Goal: Task Accomplishment & Management: Manage account settings

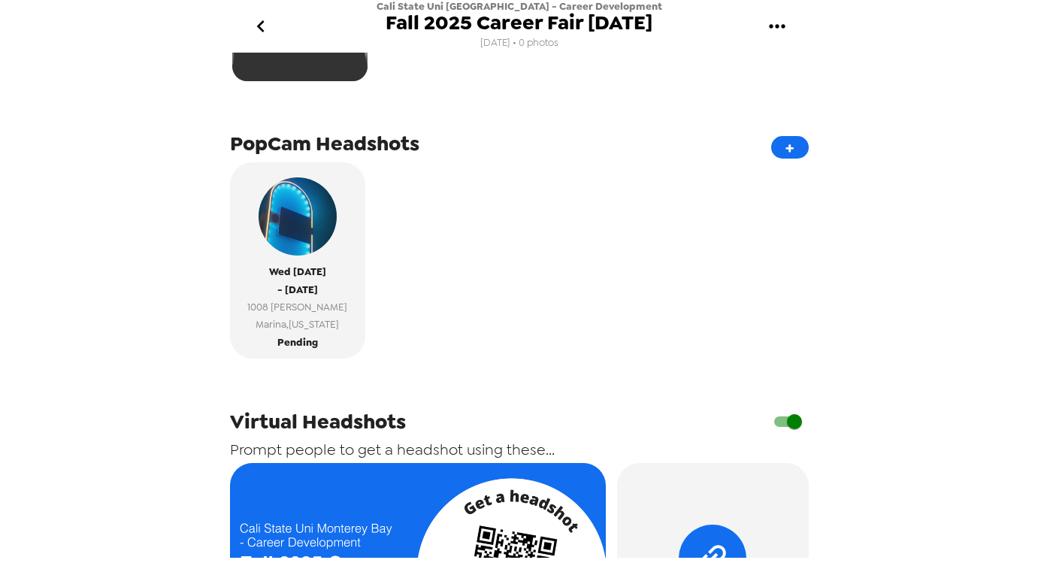
scroll to position [280, 0]
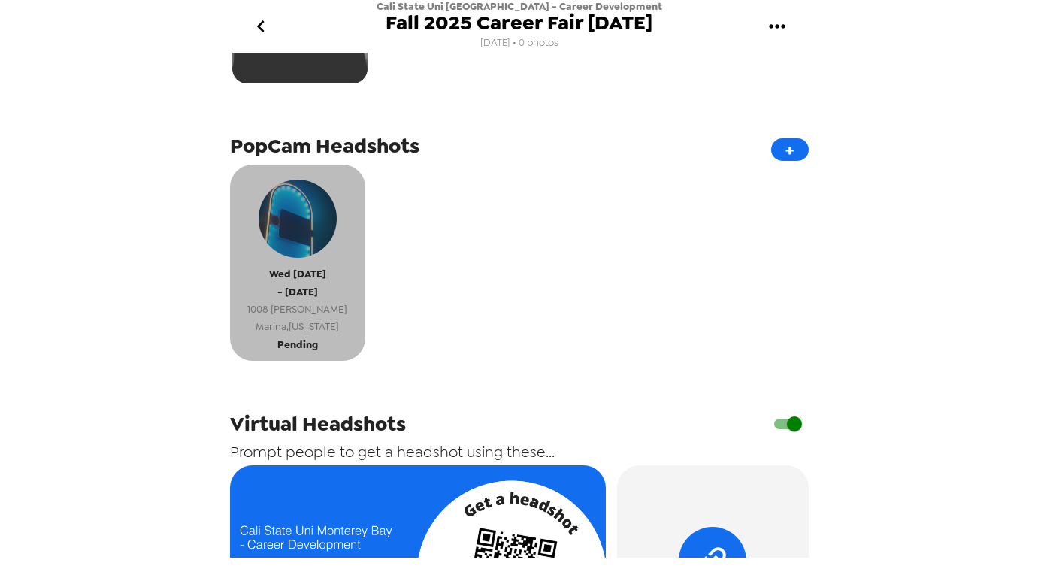
click at [298, 306] on span "1008 Scott Ct" at bounding box center [297, 309] width 100 height 17
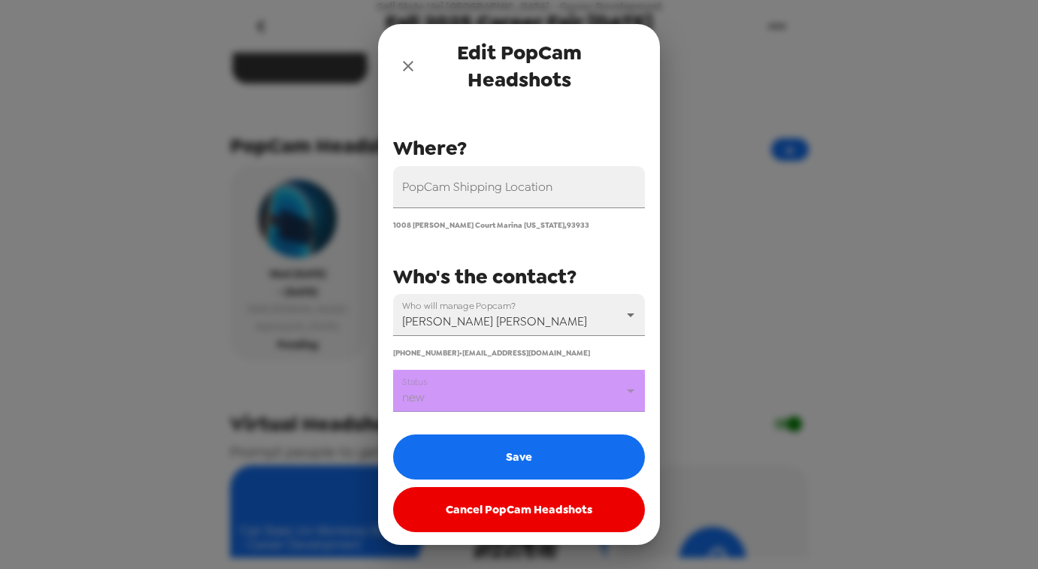
scroll to position [150, 0]
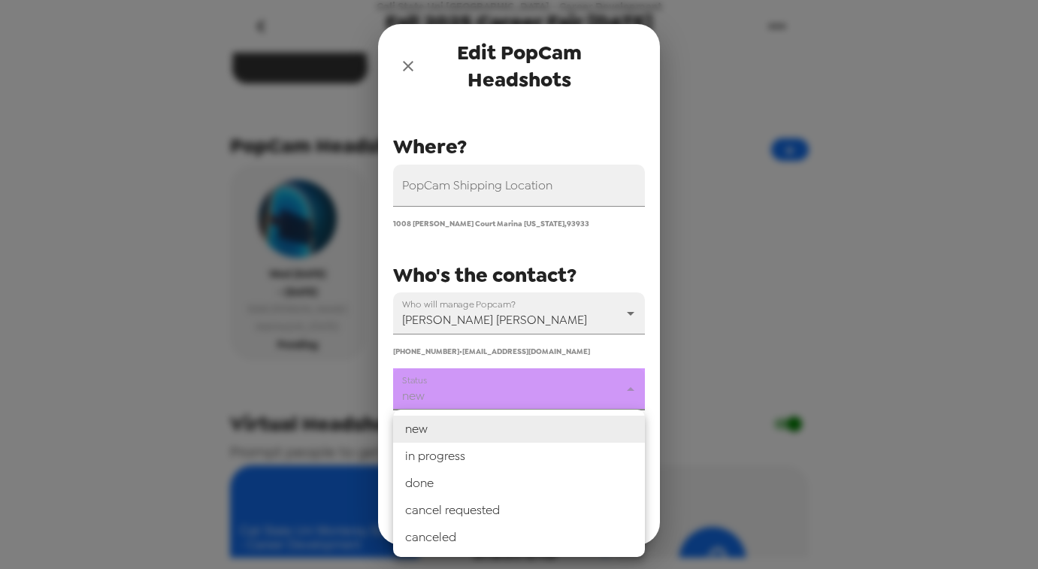
click at [550, 388] on body "Cali State Uni Monterey Bay - Career Development Fall 2025 Career Fair 10/8/25 …" at bounding box center [519, 284] width 1038 height 569
click at [479, 452] on li "in progress" at bounding box center [519, 456] width 252 height 27
type input "in progress"
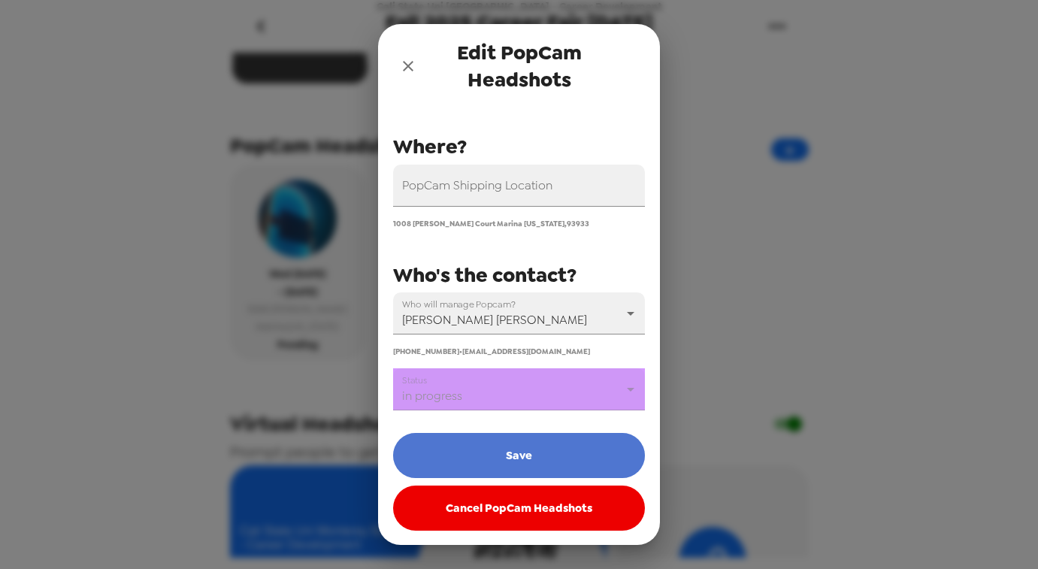
click at [501, 456] on button "Save" at bounding box center [519, 455] width 252 height 45
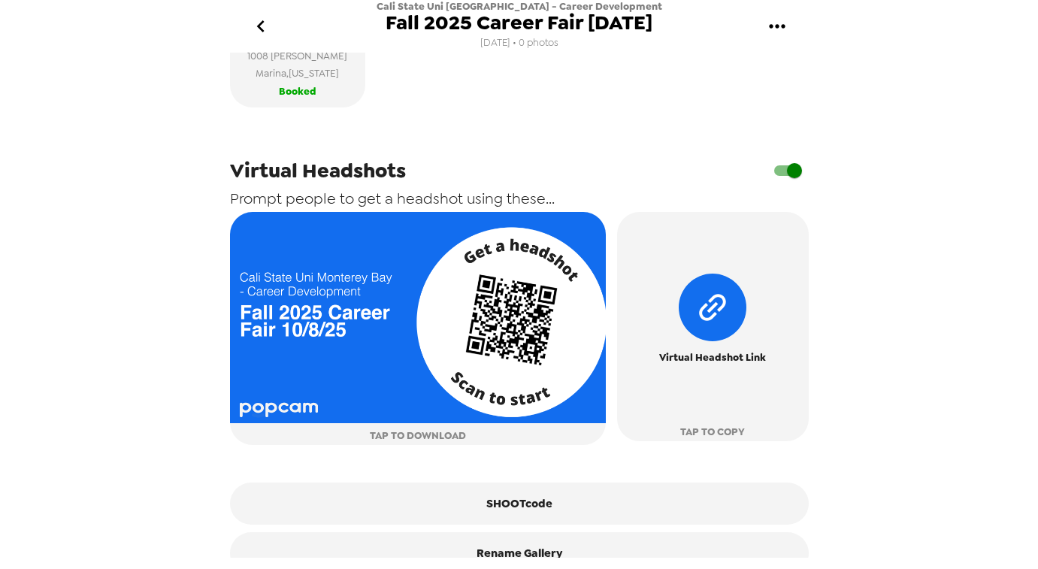
scroll to position [561, 0]
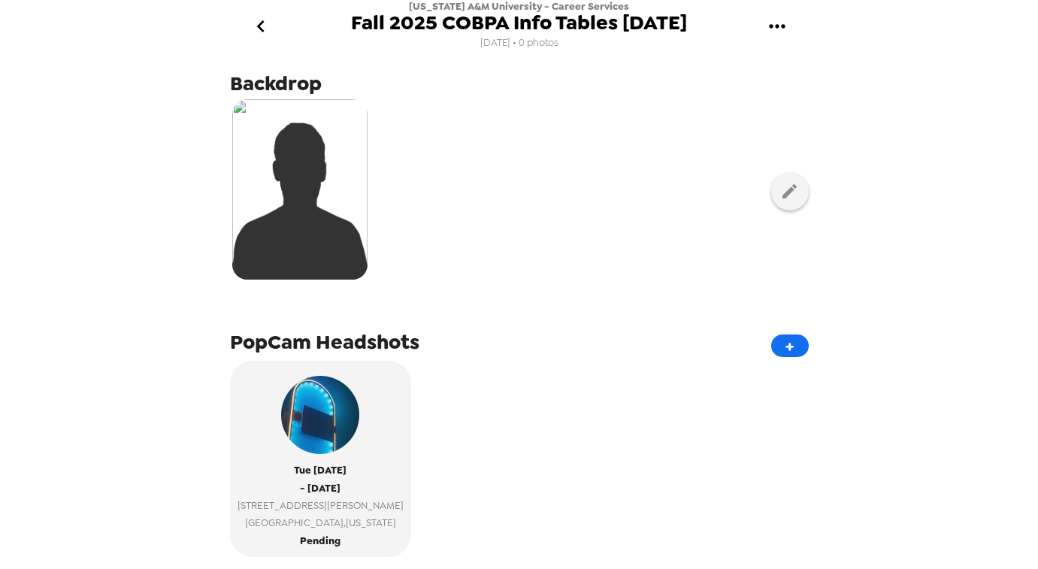
scroll to position [101, 0]
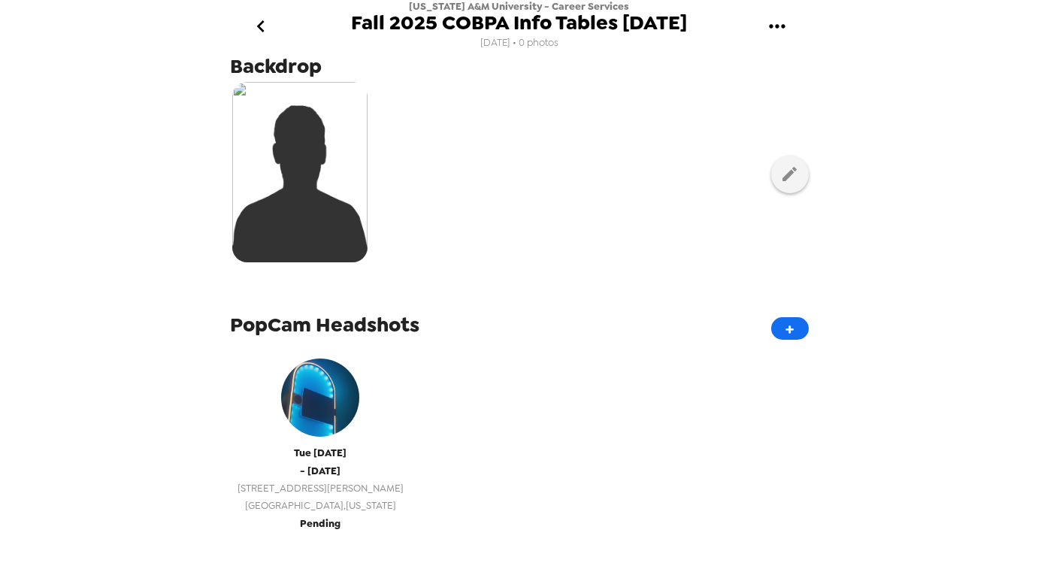
click at [285, 500] on span "[GEOGRAPHIC_DATA] , [US_STATE]" at bounding box center [320, 505] width 166 height 17
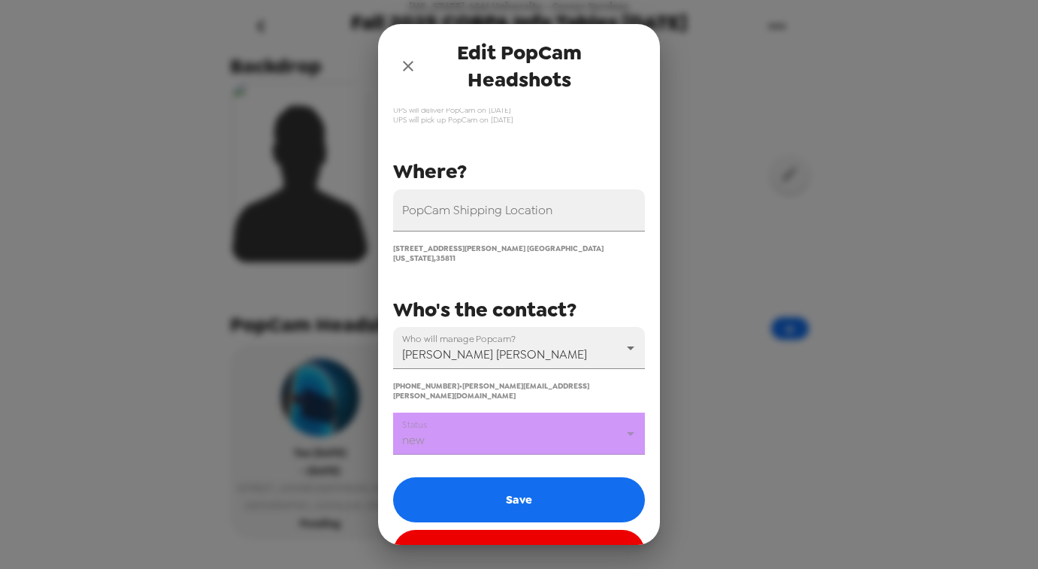
scroll to position [150, 0]
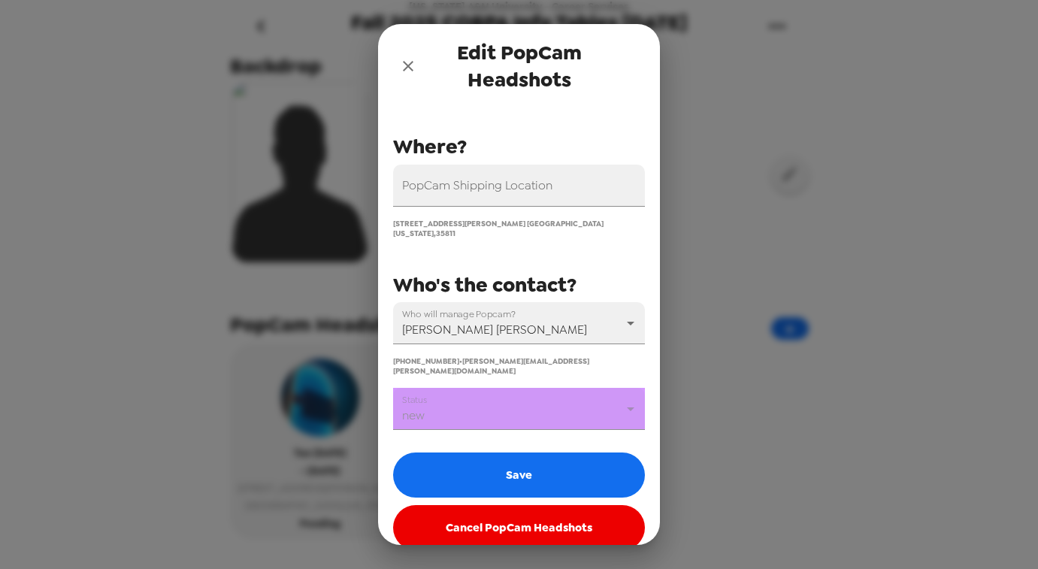
click at [492, 389] on body "Alabama A&M University - Career Services Fall 2025 COBPA Info Tables 10-14-25 8…" at bounding box center [519, 284] width 1038 height 569
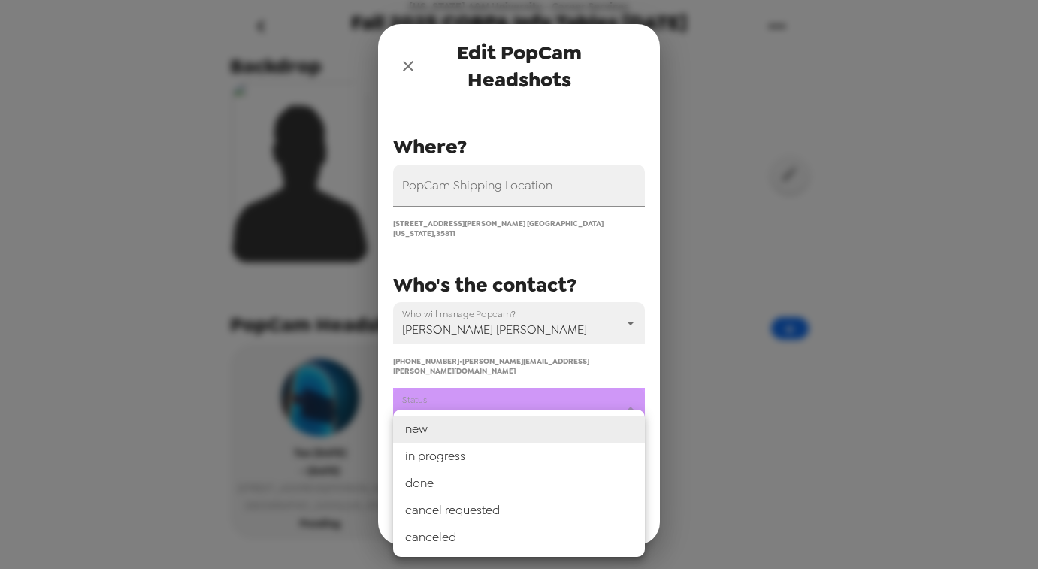
click at [452, 459] on li "in progress" at bounding box center [519, 456] width 252 height 27
type input "in progress"
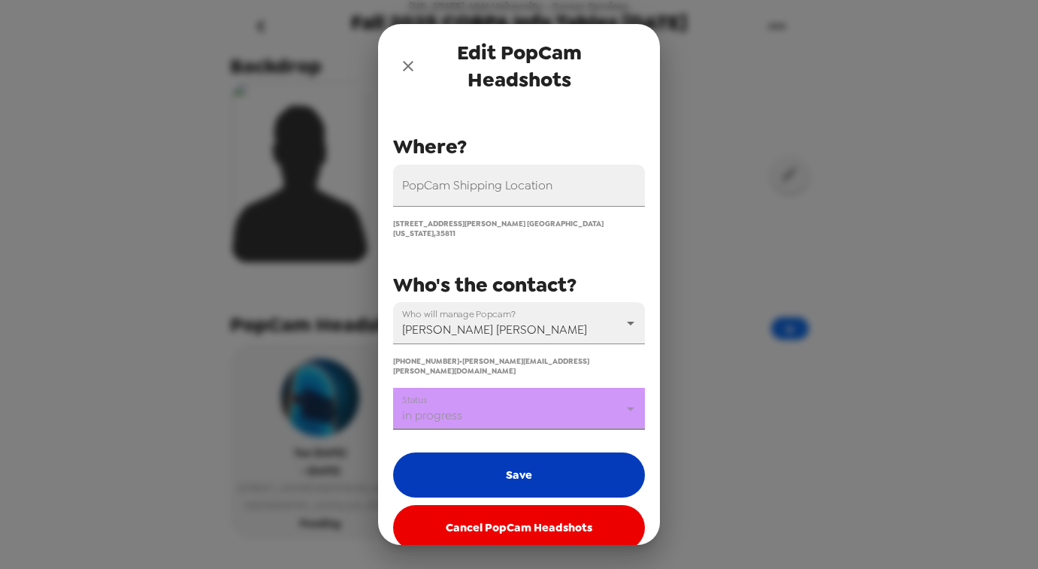
click at [518, 452] on button "Save" at bounding box center [519, 474] width 252 height 45
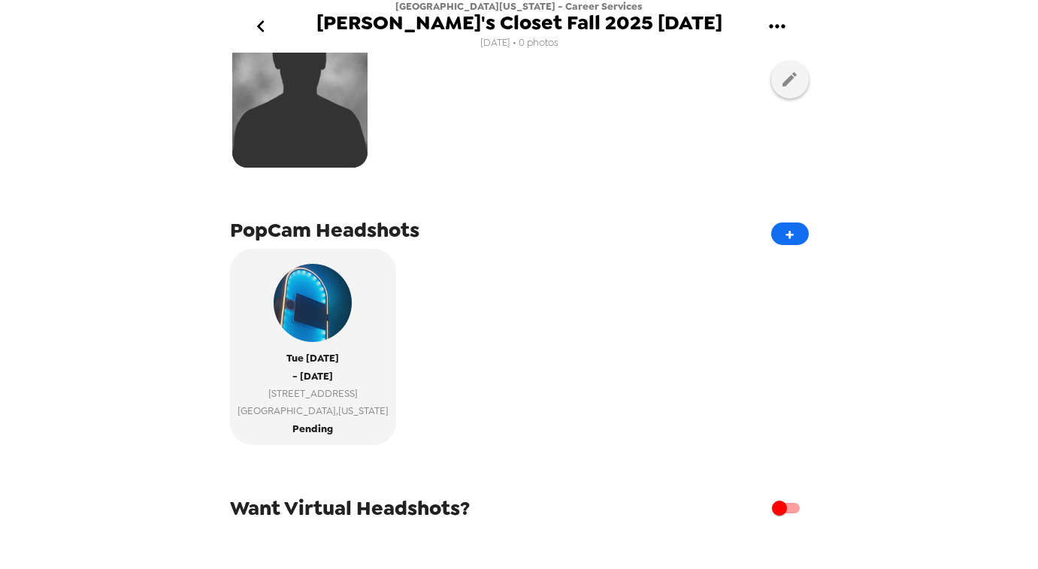
scroll to position [202, 0]
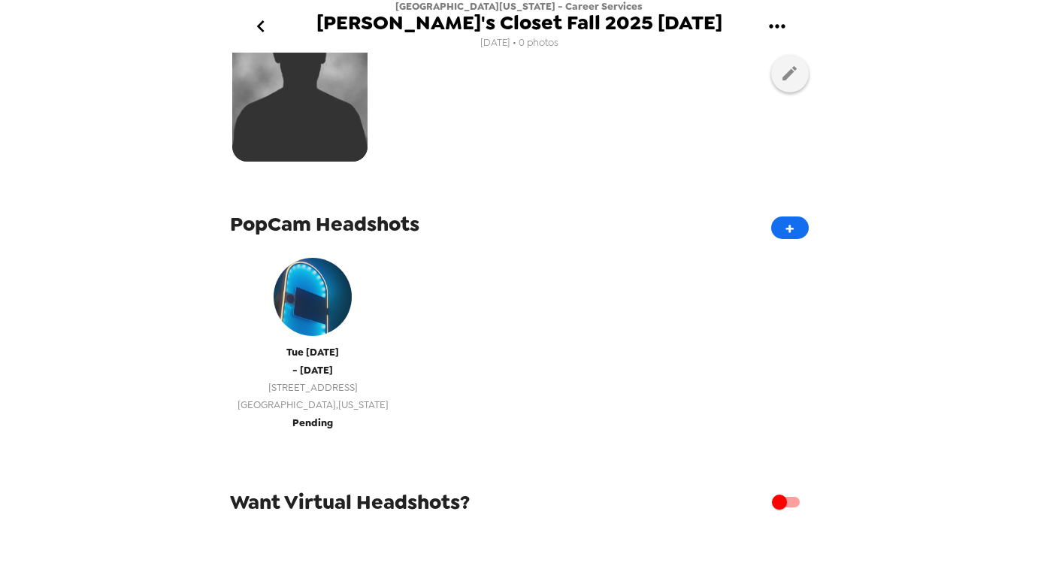
click at [292, 362] on span "- Tue 10/7/25" at bounding box center [312, 369] width 41 height 17
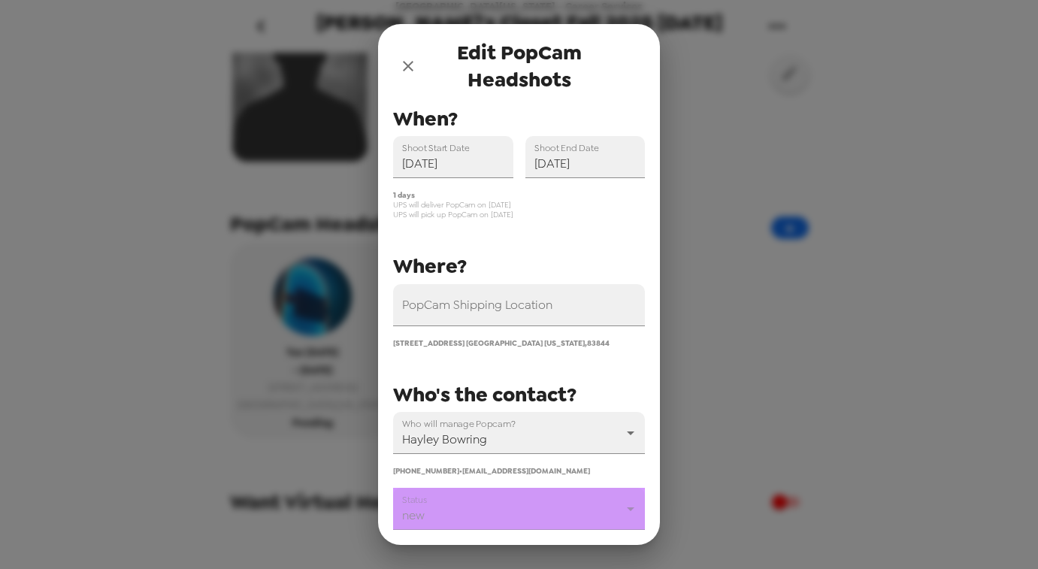
scroll to position [150, 0]
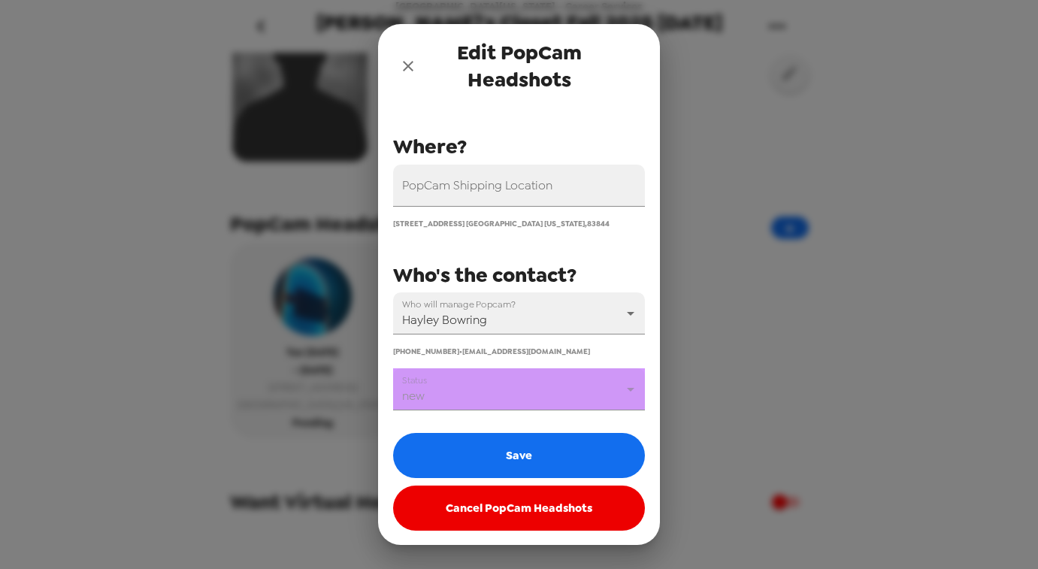
click at [523, 392] on body "University of Idaho - Career Services Joe's Closet Fall 2025 10/7/25 9/5/25 • 0…" at bounding box center [519, 284] width 1038 height 569
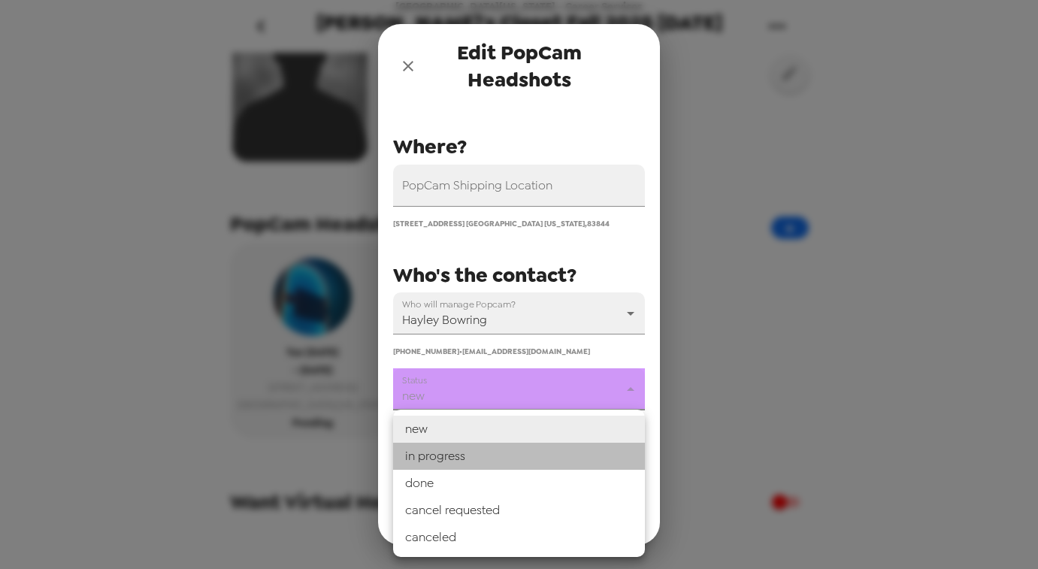
click at [464, 454] on li "in progress" at bounding box center [519, 456] width 252 height 27
type input "in progress"
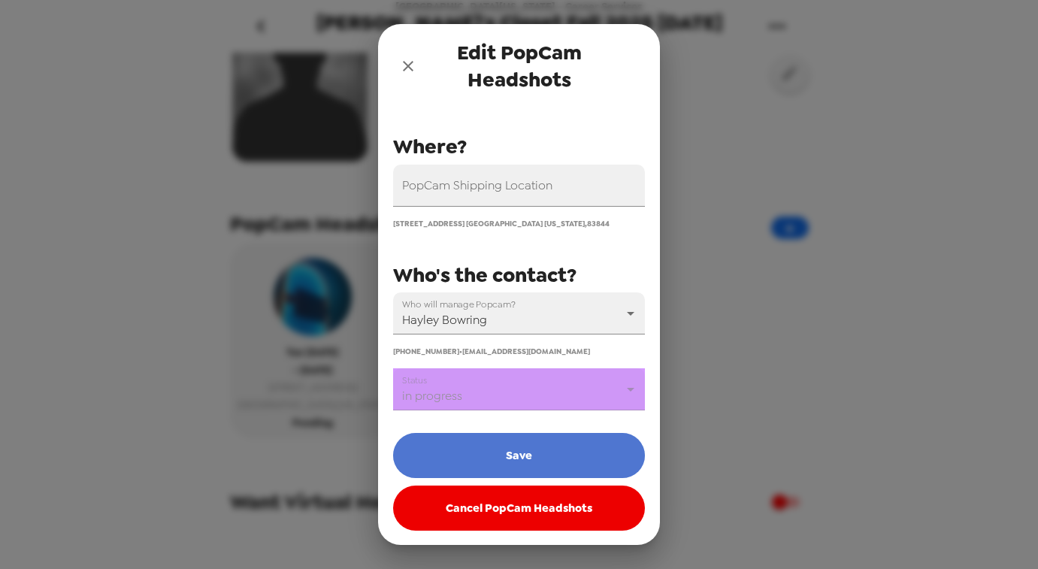
click at [489, 449] on button "Save" at bounding box center [519, 455] width 252 height 45
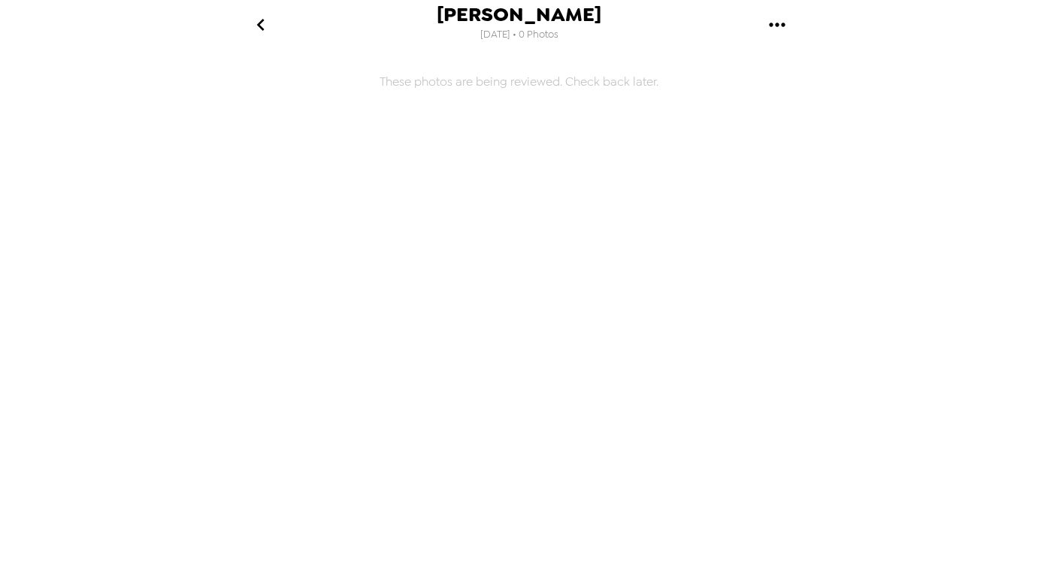
click at [780, 26] on icon "gallery menu" at bounding box center [777, 25] width 24 height 24
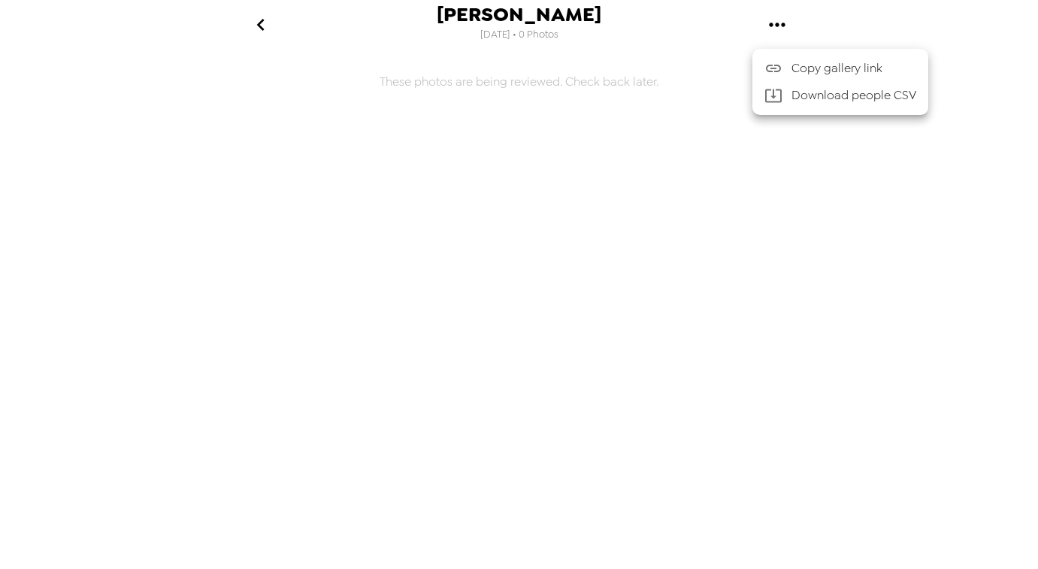
click at [694, 28] on div at bounding box center [519, 284] width 1038 height 569
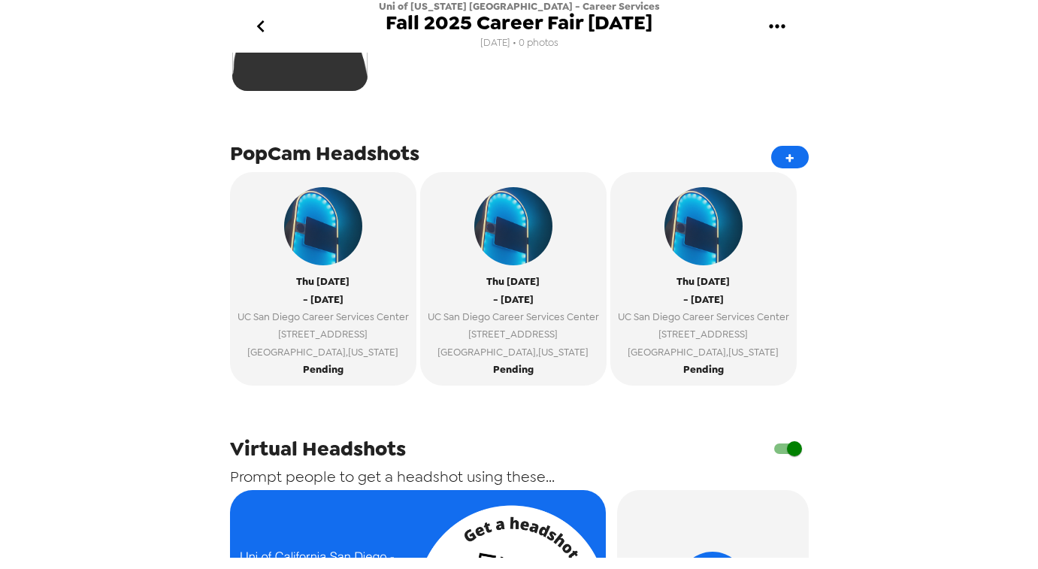
scroll to position [277, 0]
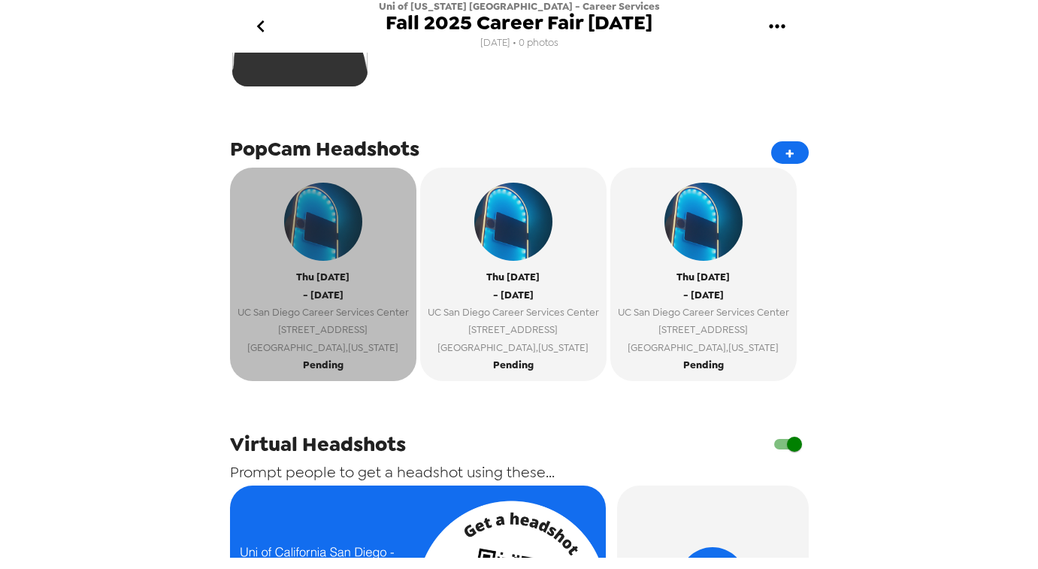
click at [336, 301] on span "- [DATE]" at bounding box center [323, 294] width 41 height 17
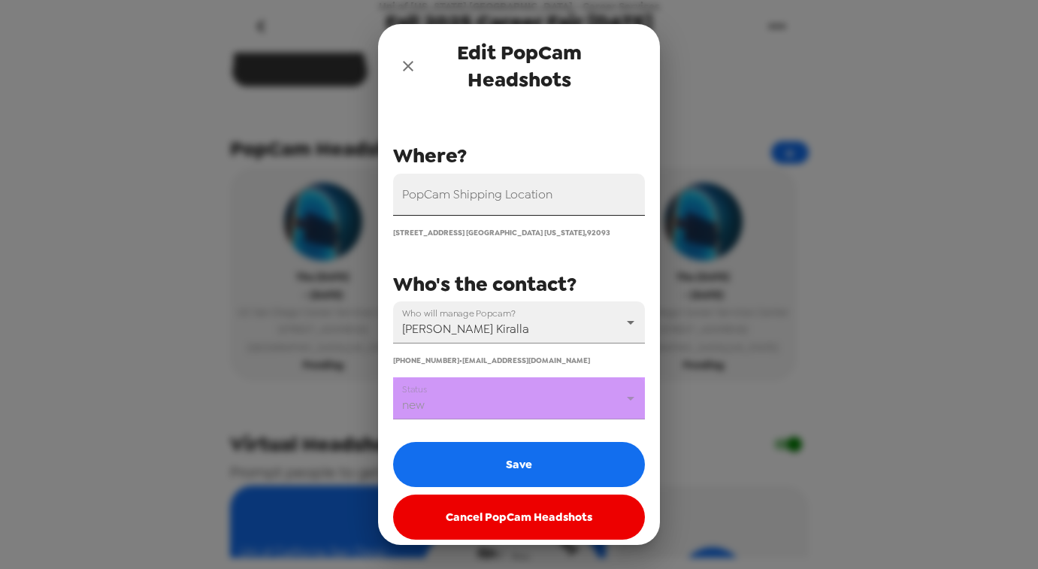
scroll to position [150, 0]
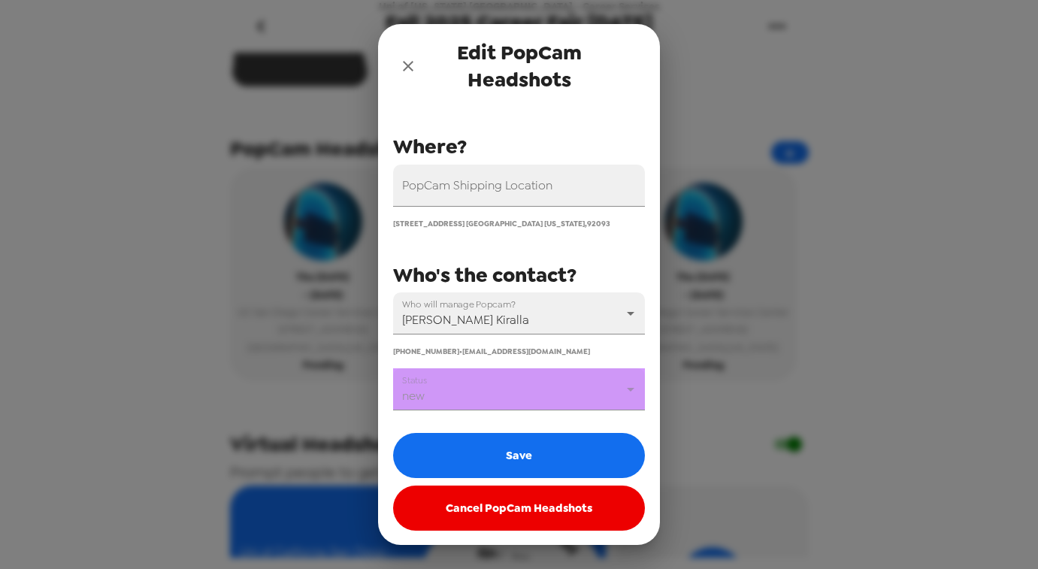
click at [485, 402] on body "Uni of California San Diego - Career Services Fall 2025 Career Fair 10/9/25 8/1…" at bounding box center [519, 284] width 1038 height 569
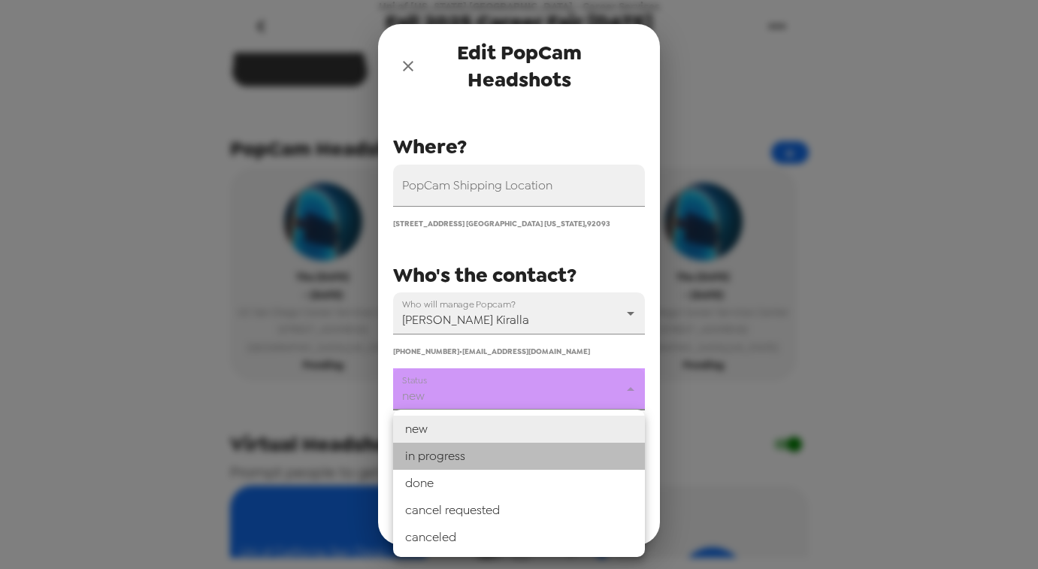
click at [455, 446] on li "in progress" at bounding box center [519, 456] width 252 height 27
type input "in progress"
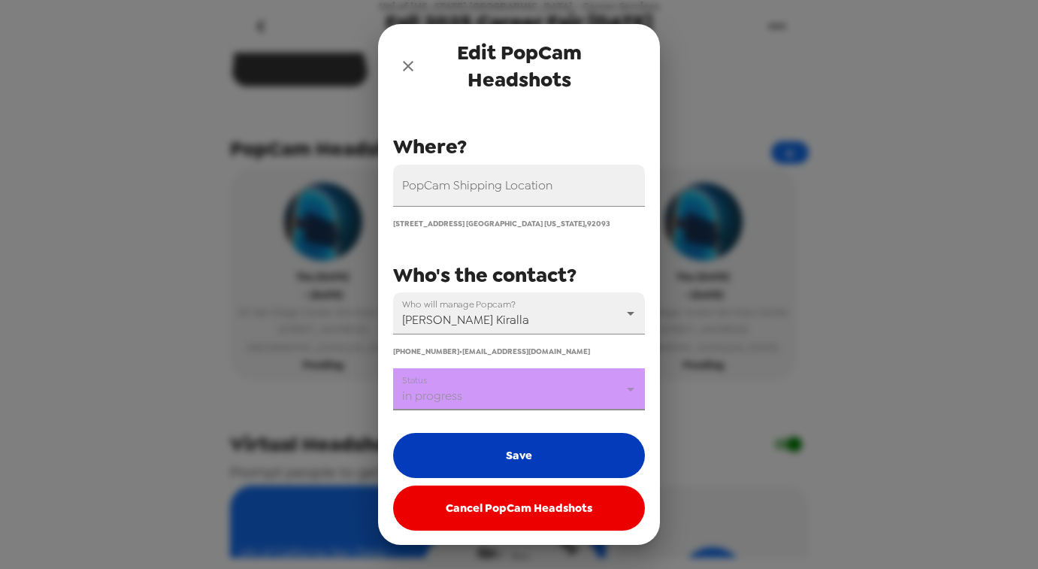
click at [482, 452] on button "Save" at bounding box center [519, 455] width 252 height 45
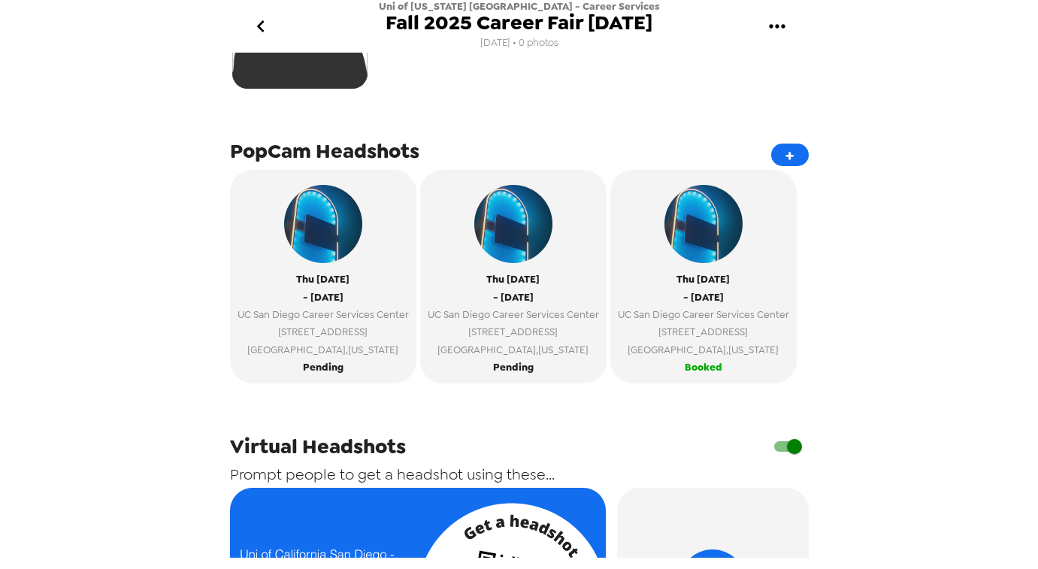
scroll to position [283, 0]
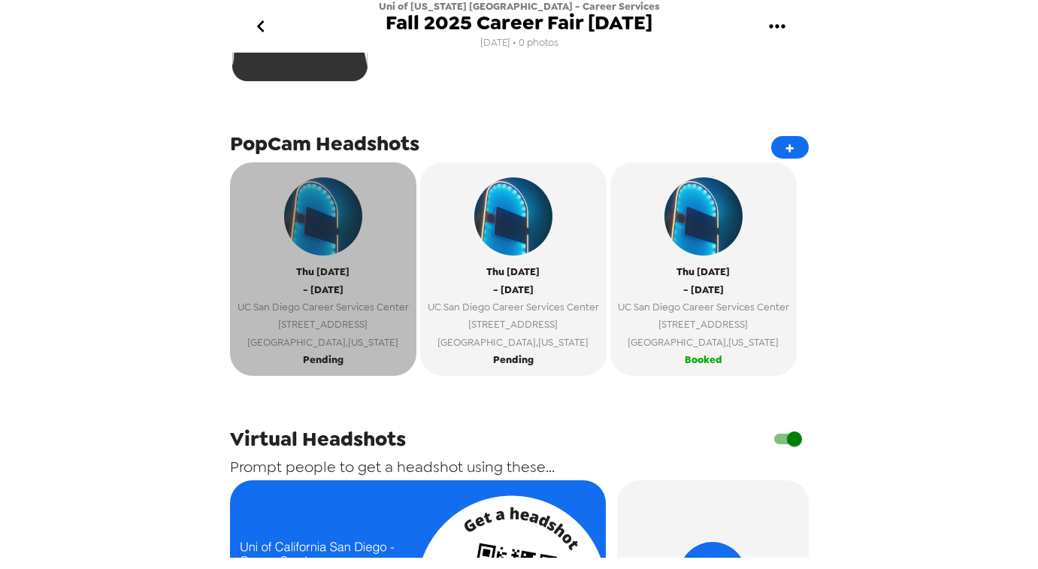
click at [354, 305] on span "UC San Diego Career Services Center" at bounding box center [322, 306] width 171 height 17
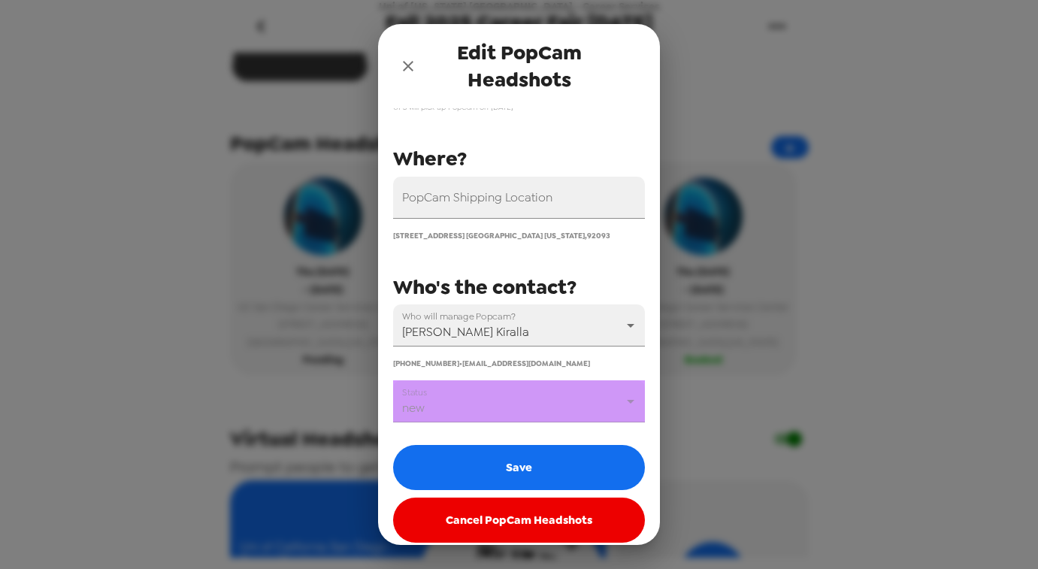
scroll to position [150, 0]
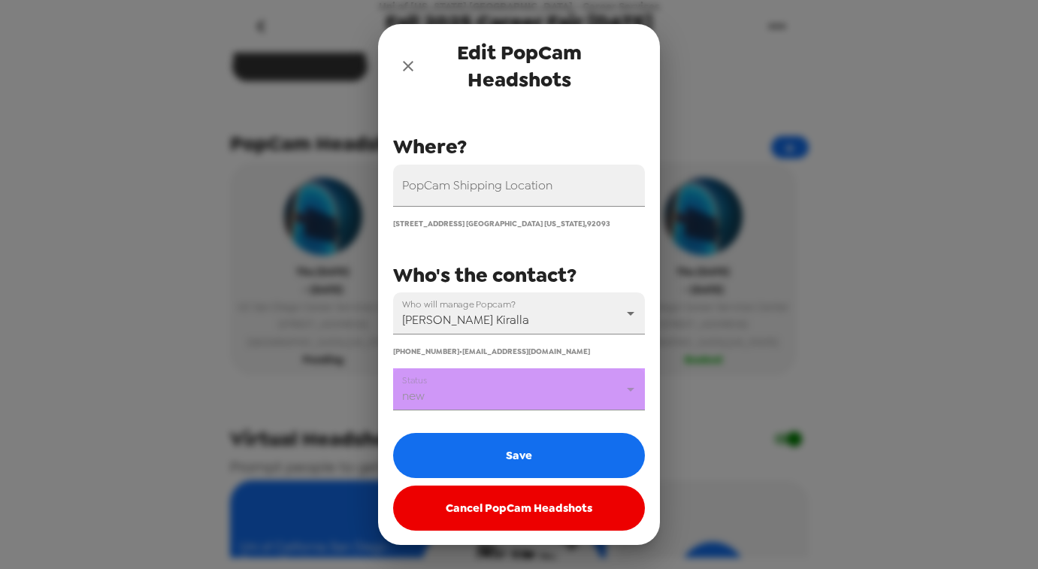
click at [472, 391] on body "Uni of [US_STATE] [GEOGRAPHIC_DATA] - Career Services Fall 2025 Career Fair [DA…" at bounding box center [519, 284] width 1038 height 569
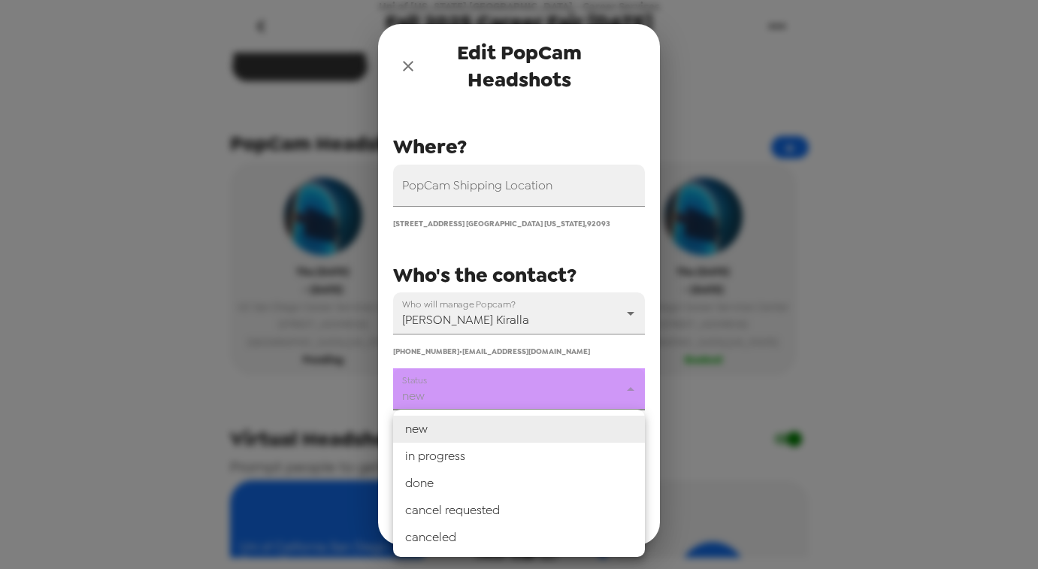
click at [437, 452] on li "in progress" at bounding box center [519, 456] width 252 height 27
type input "in progress"
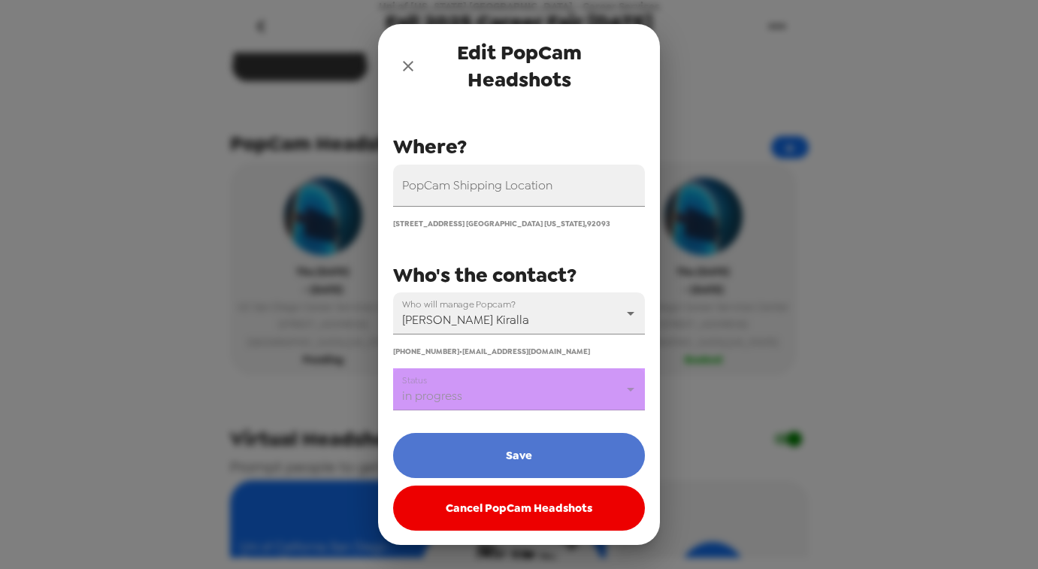
click at [469, 447] on button "Save" at bounding box center [519, 455] width 252 height 45
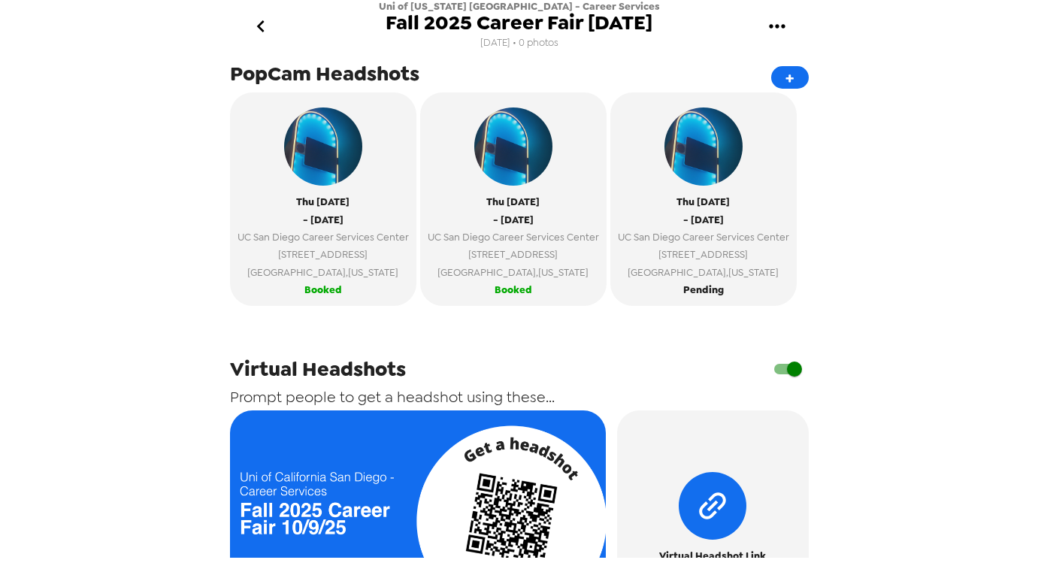
scroll to position [335, 0]
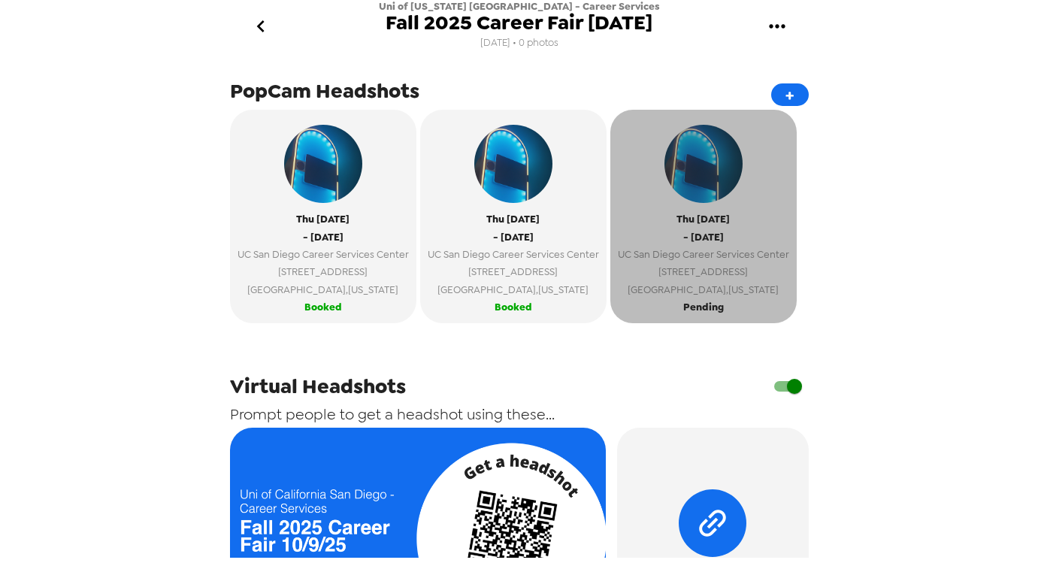
click at [724, 239] on span "- [DATE]" at bounding box center [703, 236] width 41 height 17
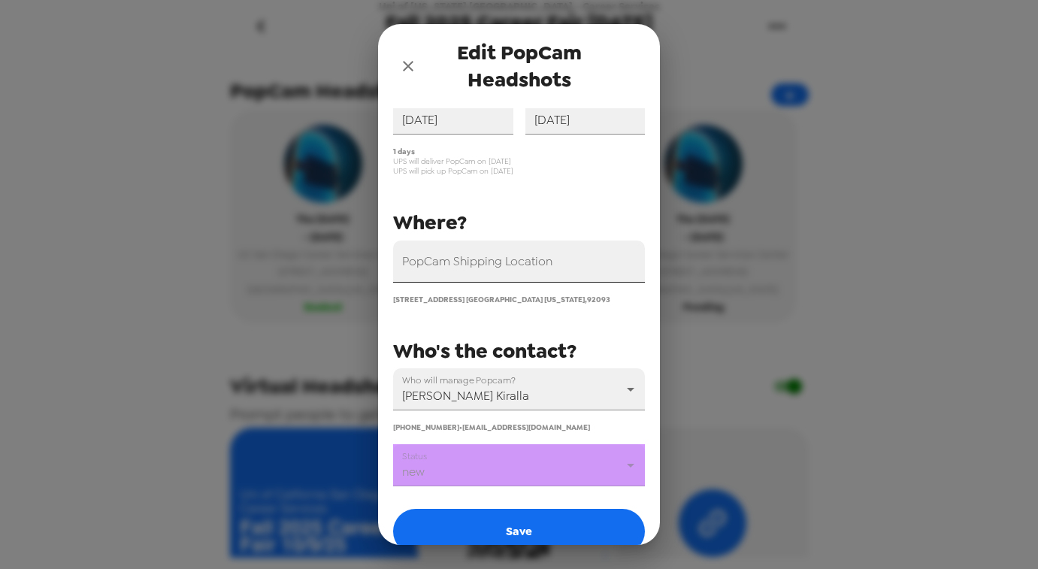
scroll to position [150, 0]
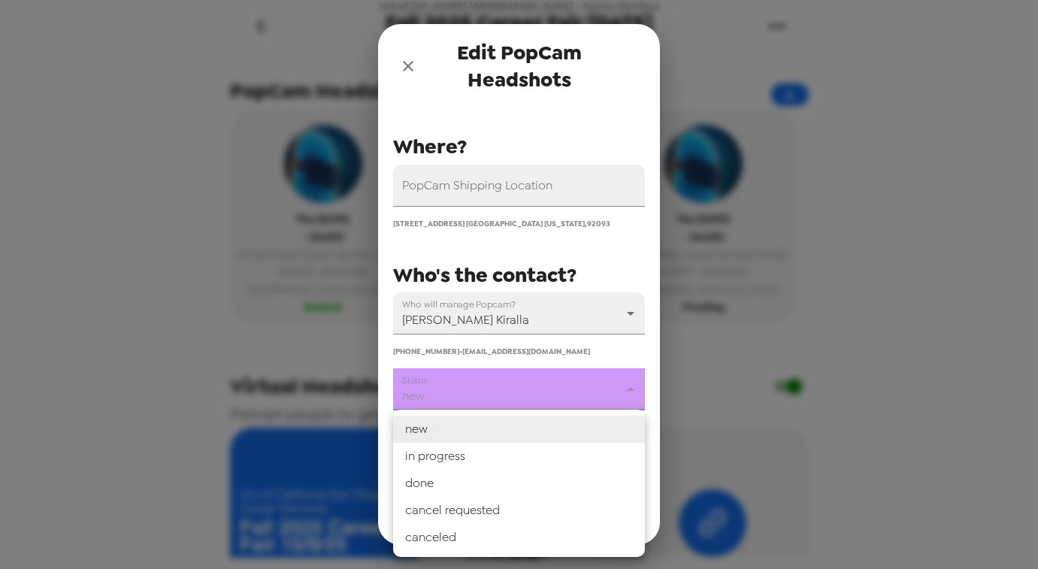
click at [532, 387] on body "Uni of [US_STATE] [GEOGRAPHIC_DATA] - Career Services Fall 2025 Career Fair [DA…" at bounding box center [519, 284] width 1038 height 569
click at [482, 458] on li "in progress" at bounding box center [519, 456] width 252 height 27
type input "in progress"
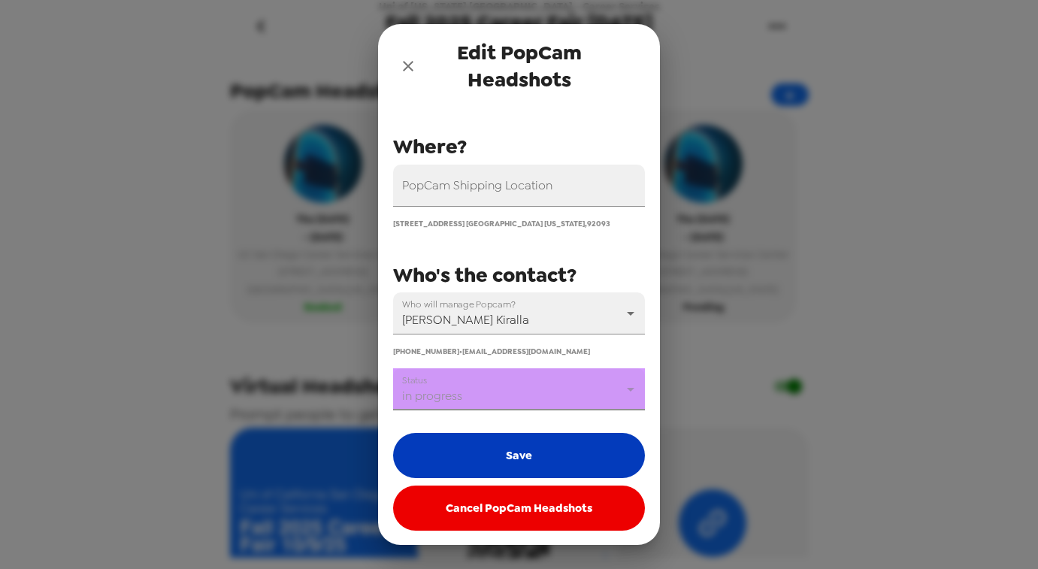
click at [500, 453] on button "Save" at bounding box center [519, 455] width 252 height 45
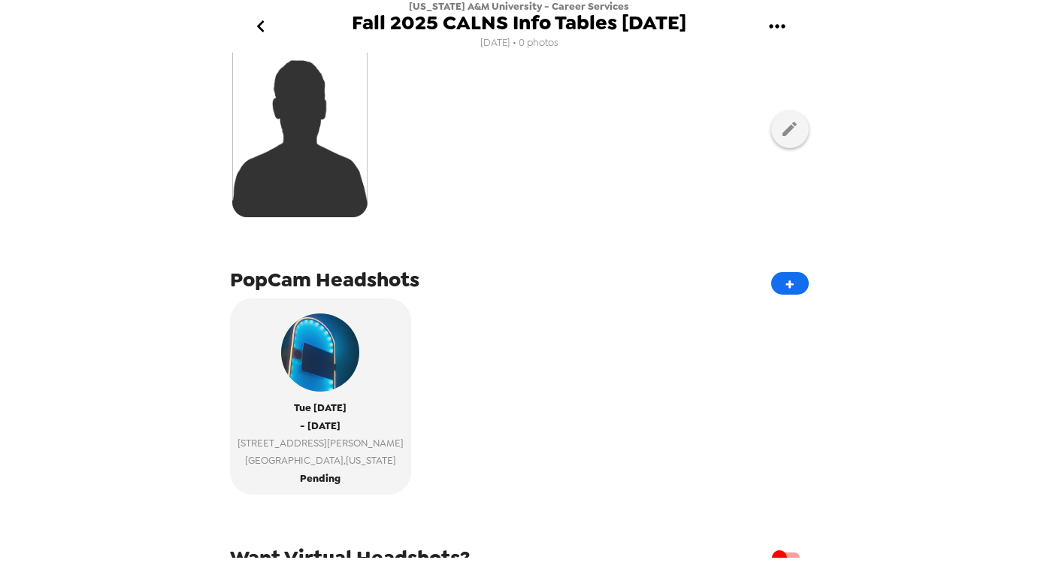
scroll to position [192, 0]
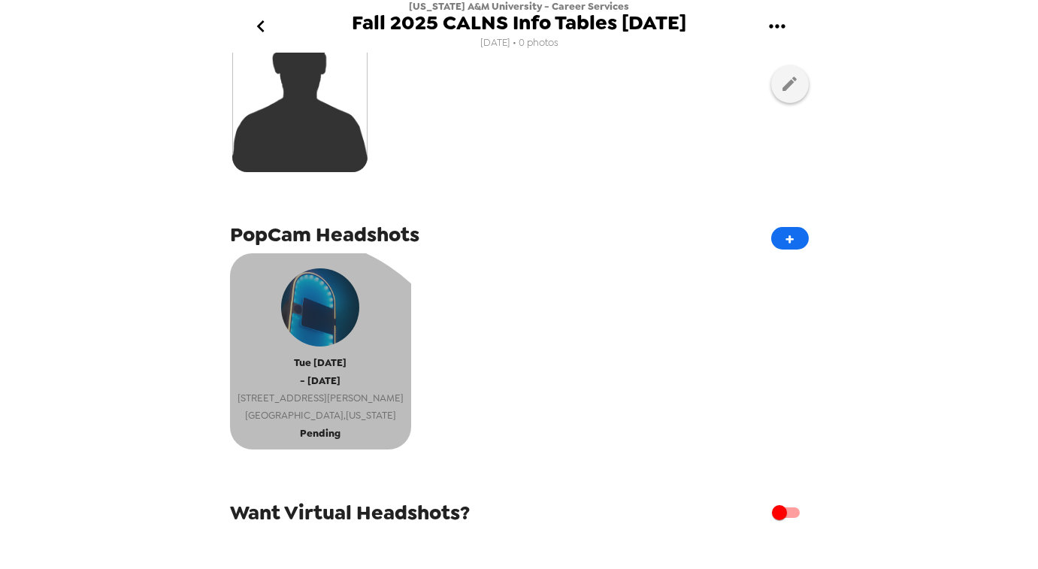
click at [291, 414] on span "[GEOGRAPHIC_DATA] , [US_STATE]" at bounding box center [320, 414] width 166 height 17
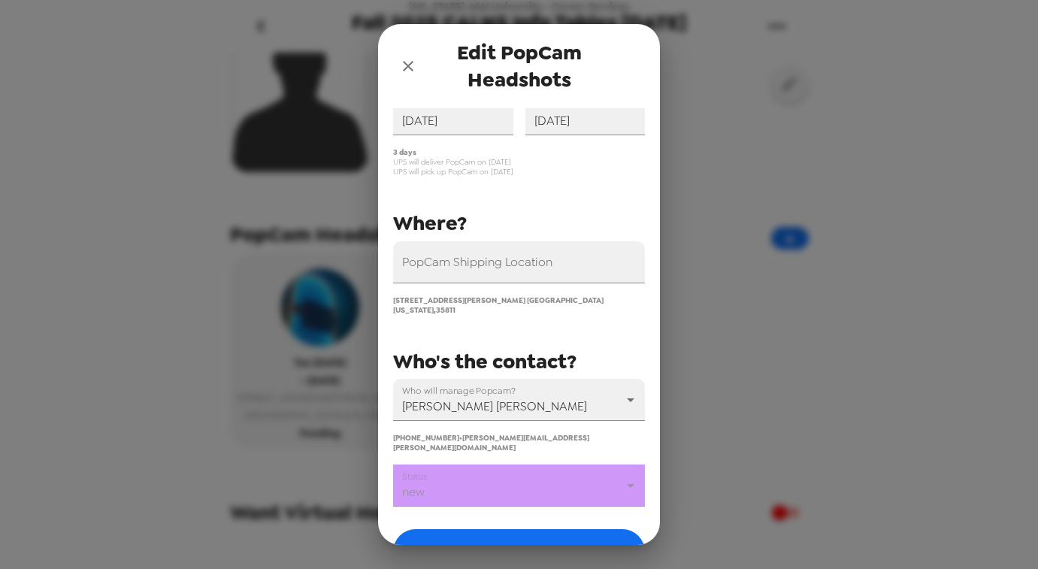
scroll to position [150, 0]
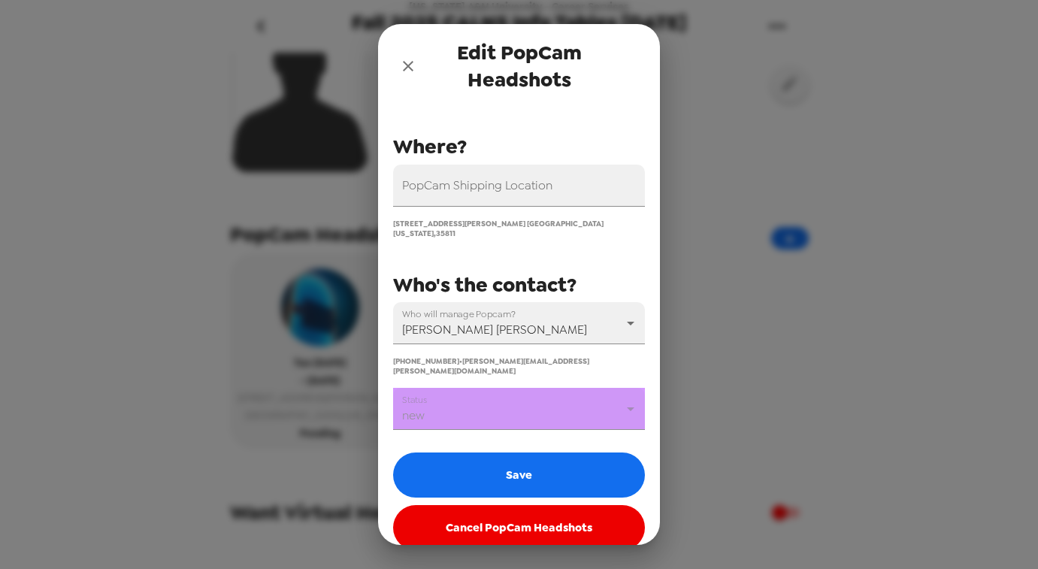
click at [518, 395] on body "[US_STATE] A&M University - Career Services Fall 2025 CALNS Info Tables [DATE] …" at bounding box center [519, 284] width 1038 height 569
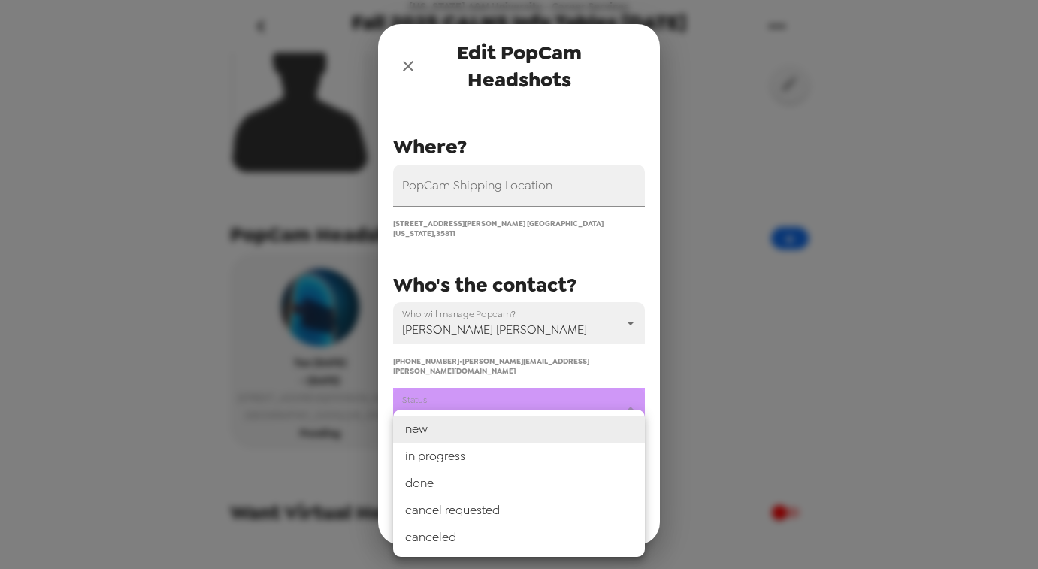
click at [472, 453] on li "in progress" at bounding box center [519, 456] width 252 height 27
type input "in progress"
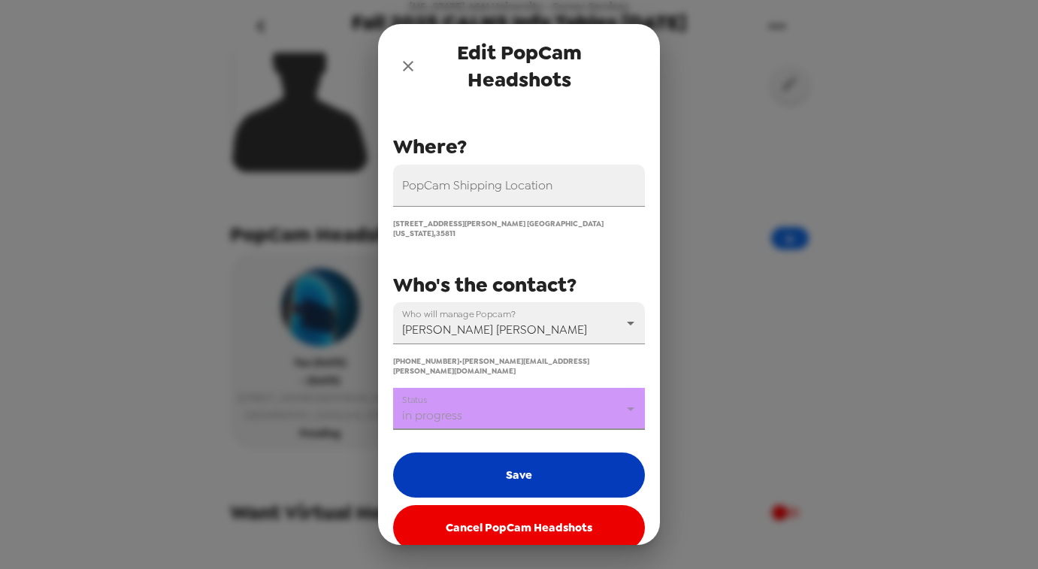
click at [512, 454] on button "Save" at bounding box center [519, 474] width 252 height 45
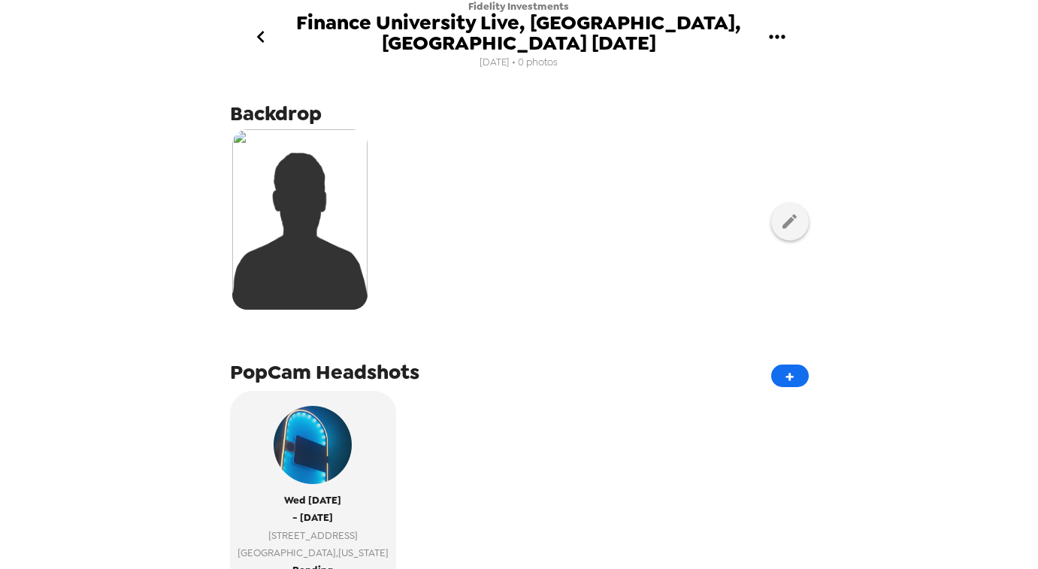
scroll to position [134, 0]
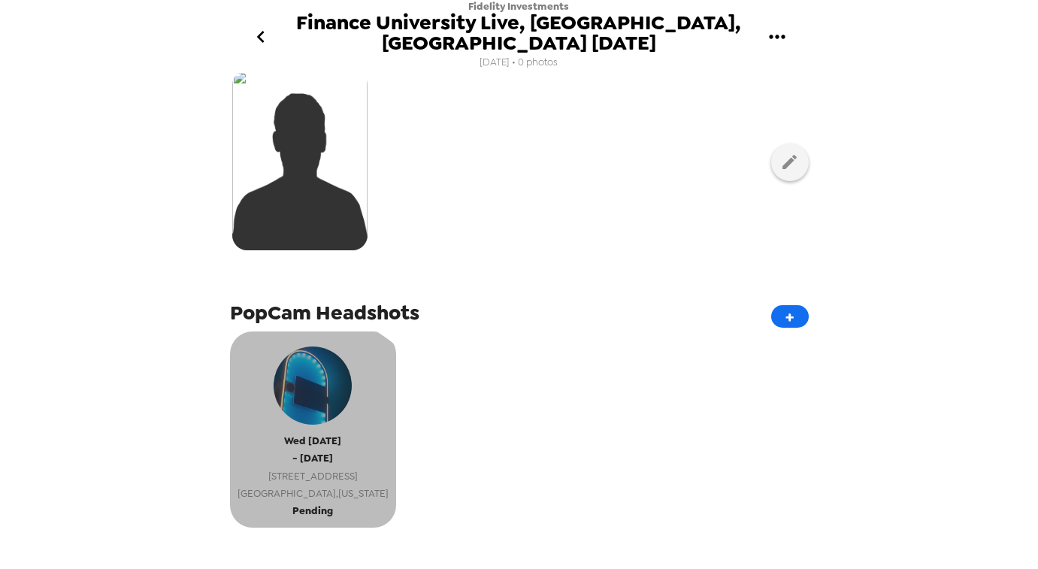
click at [301, 449] on span "- [DATE]" at bounding box center [312, 457] width 41 height 17
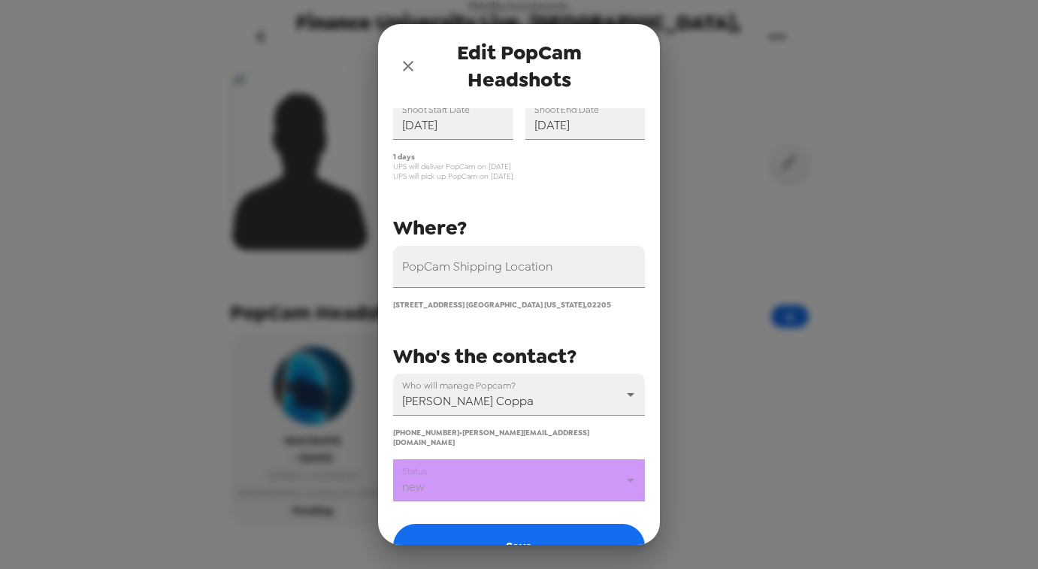
scroll to position [150, 0]
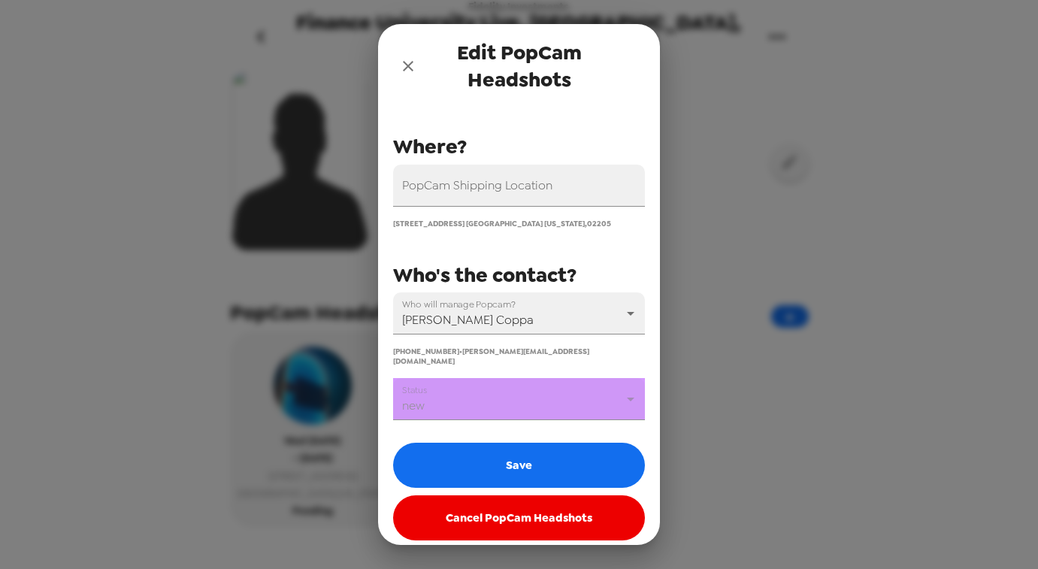
click at [478, 400] on body "Fidelity Investments Finance University Live, [GEOGRAPHIC_DATA], [GEOGRAPHIC_DA…" at bounding box center [519, 284] width 1038 height 569
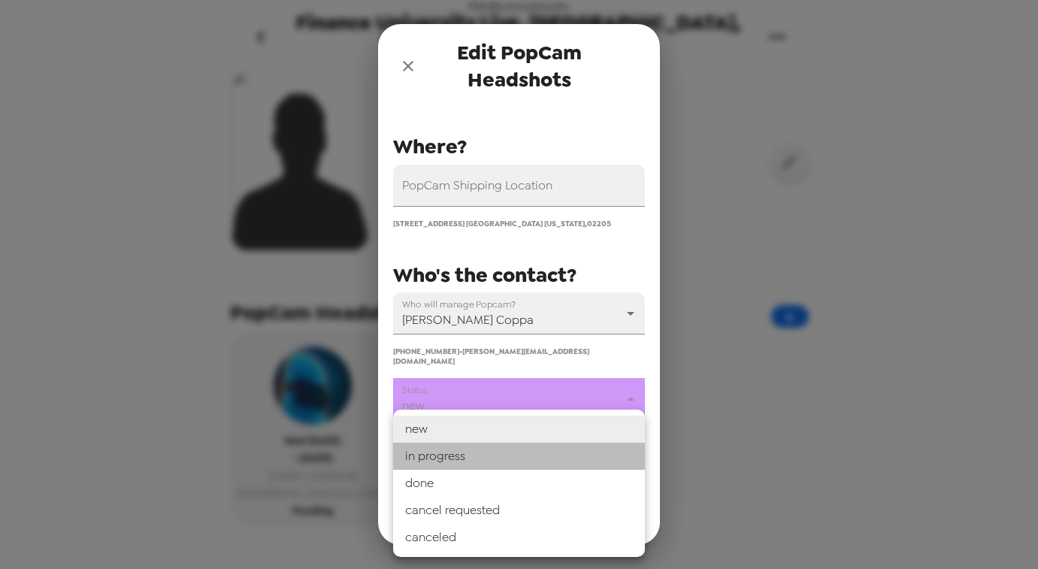
click at [464, 452] on li "in progress" at bounding box center [519, 456] width 252 height 27
type input "in progress"
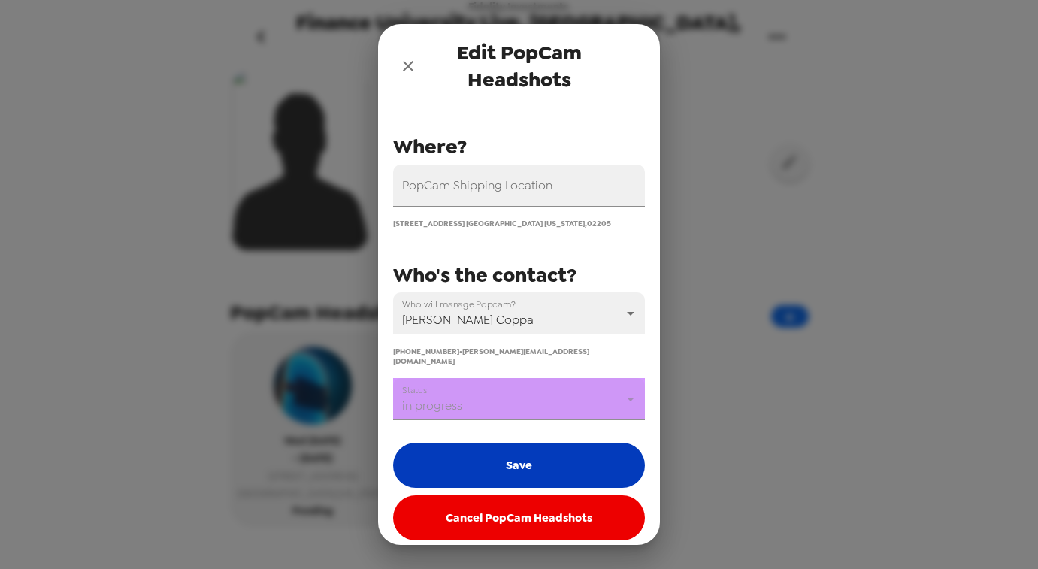
click at [492, 446] on button "Save" at bounding box center [519, 465] width 252 height 45
